Goal: Use online tool/utility: Utilize a website feature to perform a specific function

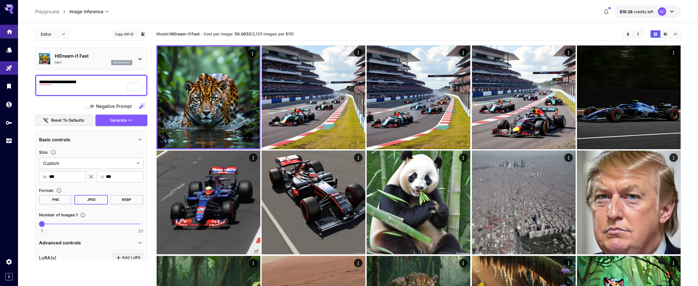
click at [9, 31] on icon "Home" at bounding box center [9, 30] width 7 height 7
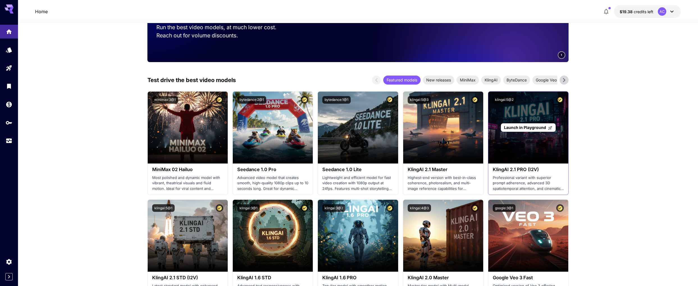
scroll to position [93, 0]
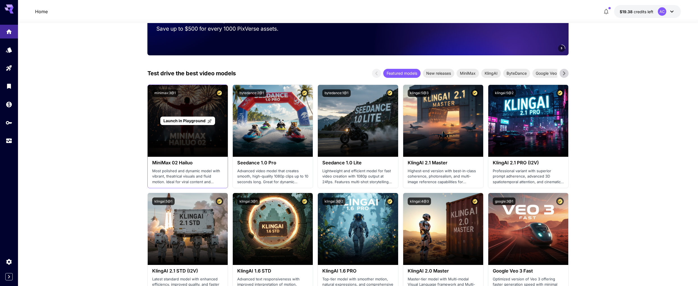
click at [183, 122] on span "Launch in Playground" at bounding box center [184, 120] width 42 height 5
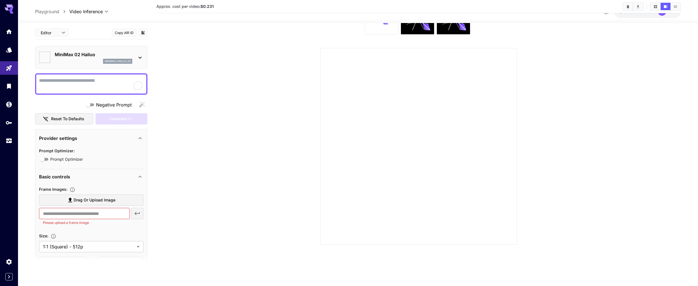
type input "*"
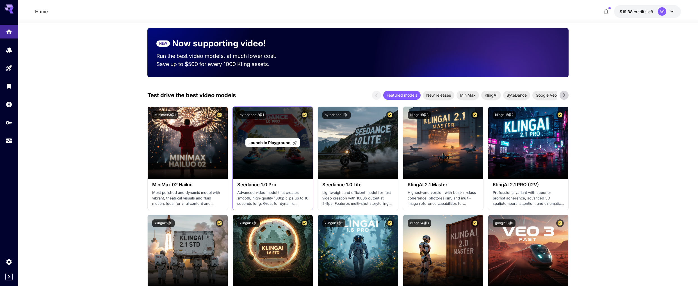
scroll to position [93, 0]
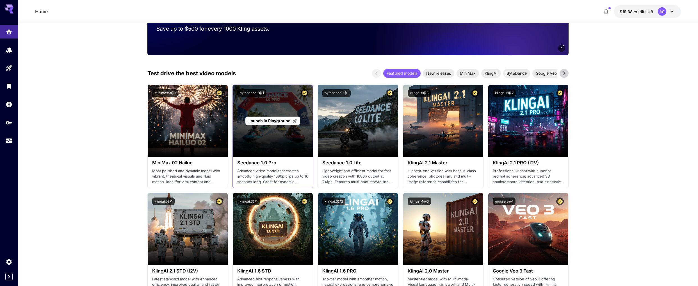
click at [303, 137] on div "Launch in Playground" at bounding box center [273, 121] width 80 height 72
click at [279, 123] on span "Launch in Playground" at bounding box center [269, 120] width 42 height 5
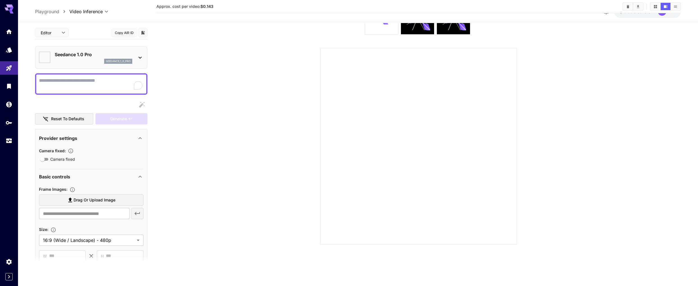
scroll to position [44, 0]
type input "*"
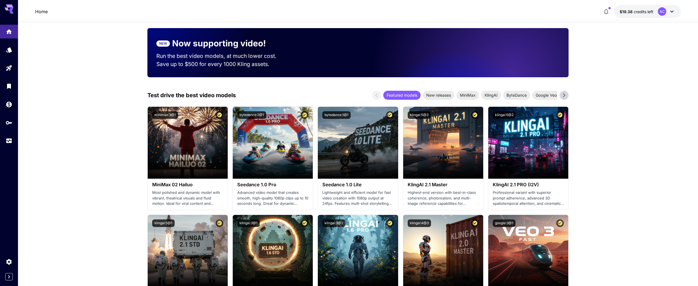
scroll to position [93, 0]
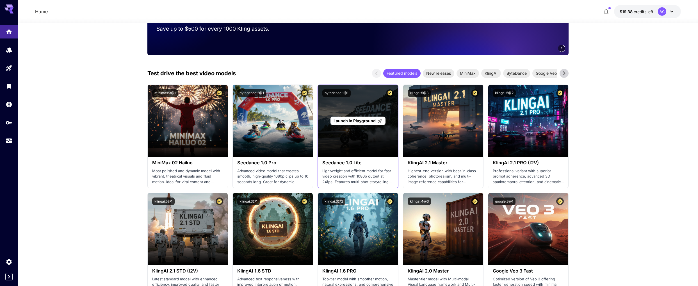
click at [358, 120] on span "Launch in Playground" at bounding box center [355, 120] width 42 height 5
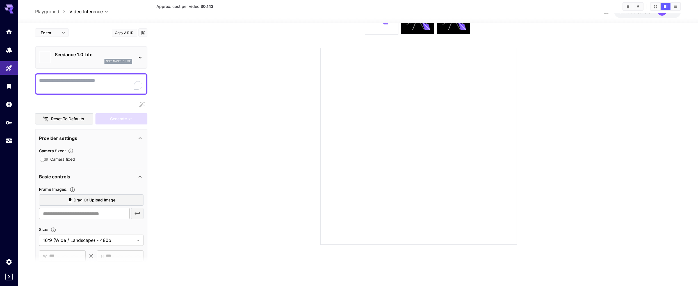
scroll to position [44, 0]
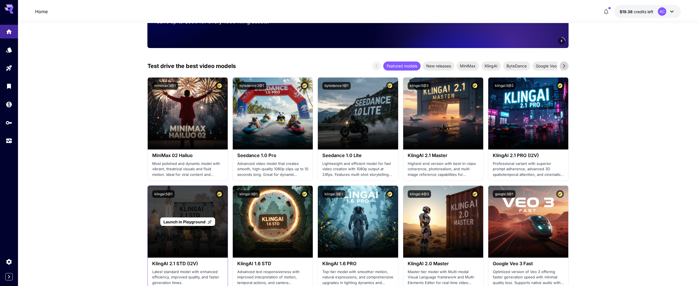
scroll to position [128, 0]
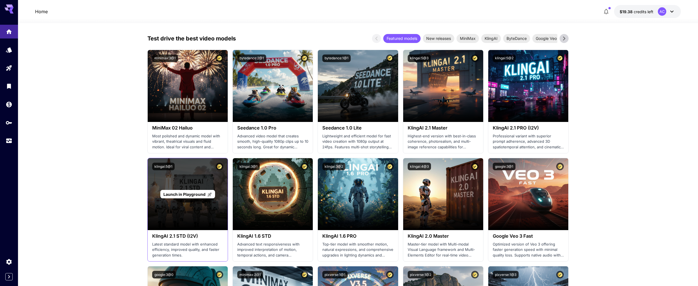
click at [195, 195] on span "Launch in Playground" at bounding box center [184, 194] width 42 height 5
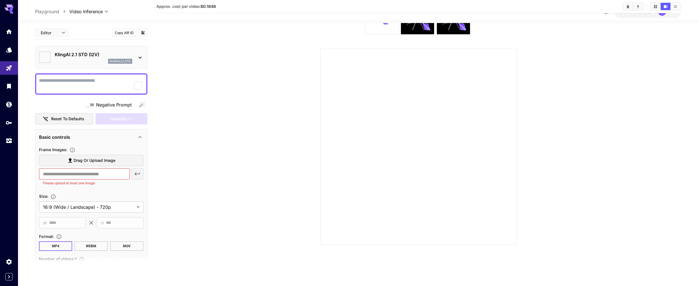
scroll to position [44, 0]
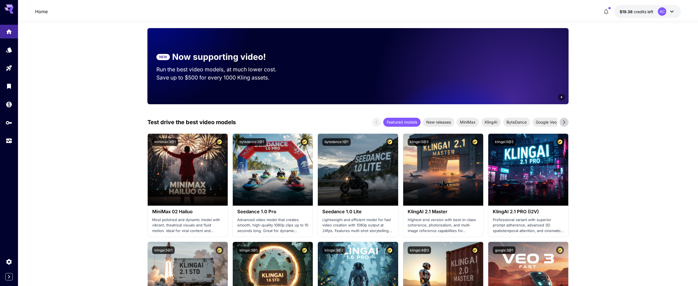
scroll to position [128, 0]
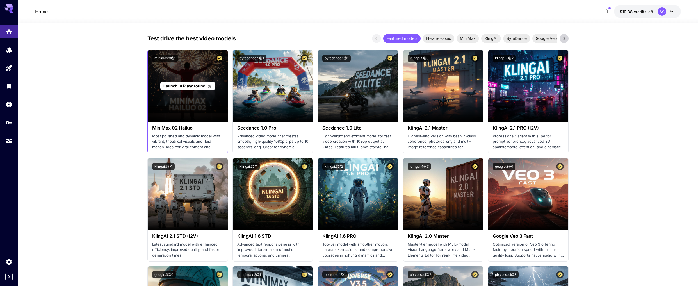
click at [184, 84] on span "Launch in Playground" at bounding box center [184, 85] width 42 height 5
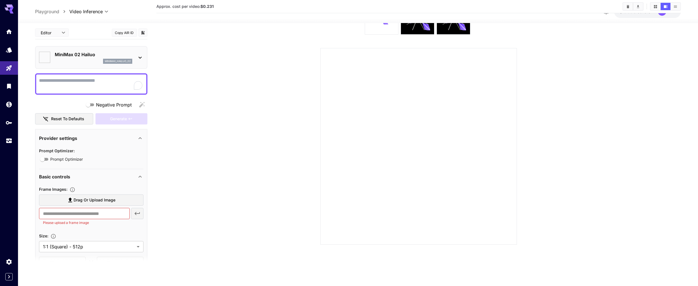
type input "*"
drag, startPoint x: 10, startPoint y: 30, endPoint x: 84, endPoint y: 72, distance: 84.2
click at [10, 30] on icon "Home" at bounding box center [9, 30] width 6 height 5
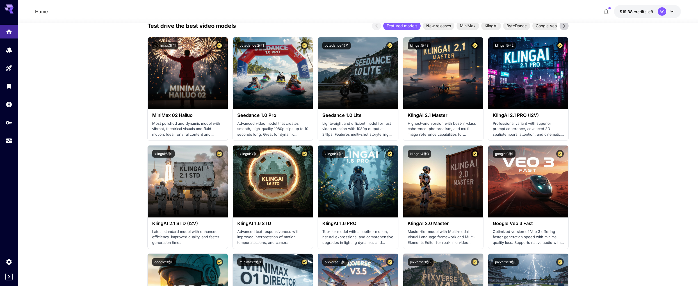
scroll to position [170, 0]
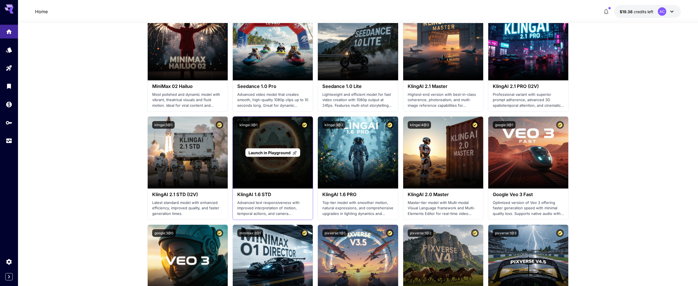
click at [278, 160] on div "Launch in Playground" at bounding box center [273, 153] width 80 height 72
click at [275, 156] on div "Launch in Playground" at bounding box center [272, 152] width 55 height 9
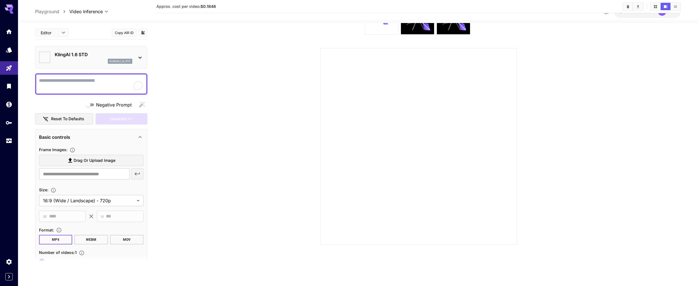
scroll to position [44, 0]
type input "*"
type input "**"
click at [6, 26] on link at bounding box center [9, 32] width 18 height 14
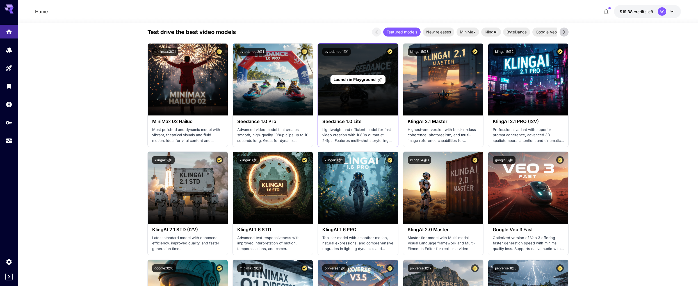
scroll to position [163, 0]
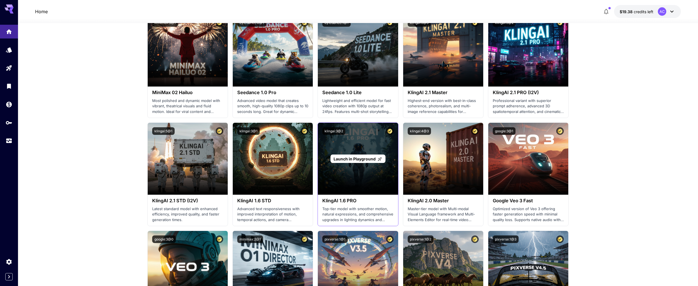
click at [370, 163] on div "Launch in Playground" at bounding box center [358, 159] width 80 height 72
click at [360, 160] on span "Launch in Playground" at bounding box center [355, 158] width 42 height 5
